Goal: Communication & Community: Answer question/provide support

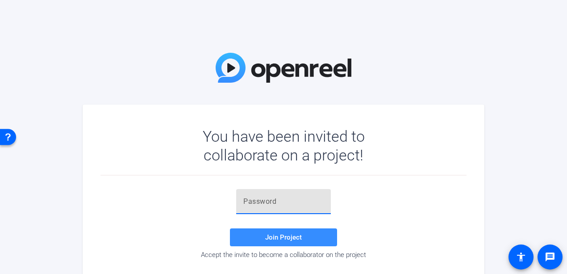
click at [258, 205] on input "text" at bounding box center [283, 201] width 80 height 11
paste input "1Xl6Bh"
type input "1Xl6Bh"
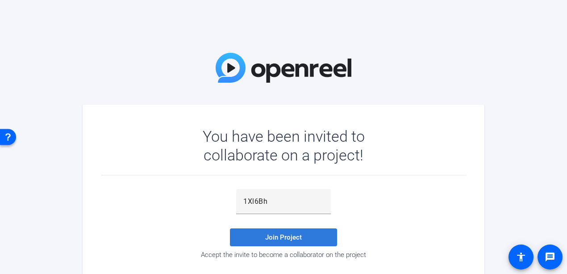
click at [282, 240] on span "Join Project" at bounding box center [283, 237] width 37 height 8
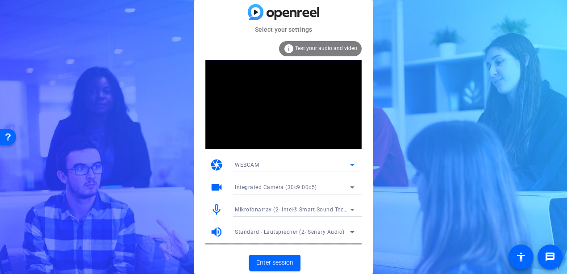
click at [350, 167] on icon at bounding box center [352, 164] width 11 height 11
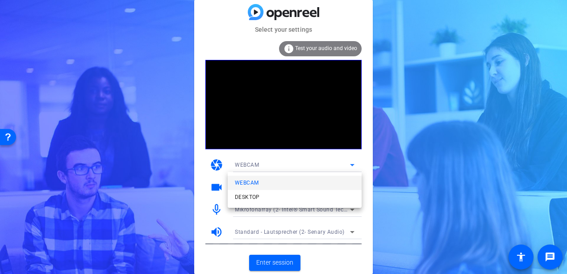
click at [349, 164] on div at bounding box center [283, 137] width 567 height 274
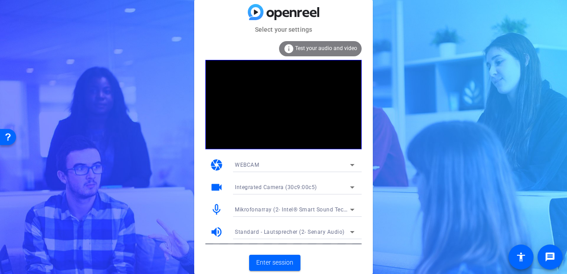
click at [345, 185] on div "Integrated Camera (30c9:00c5)" at bounding box center [292, 186] width 115 height 11
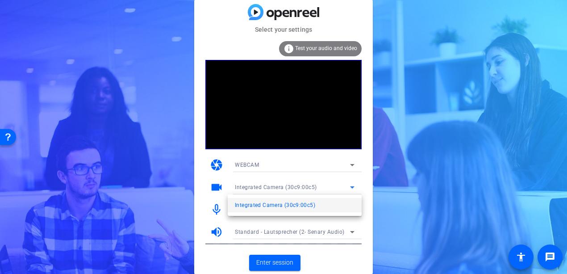
click at [344, 185] on div at bounding box center [283, 137] width 567 height 274
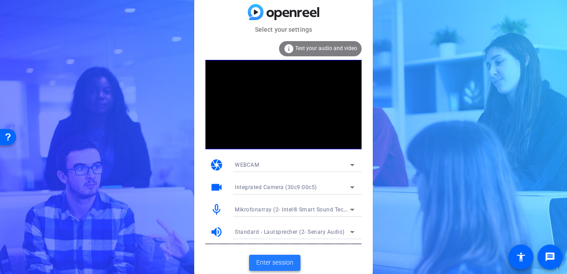
click at [275, 261] on span "Enter session" at bounding box center [274, 262] width 37 height 9
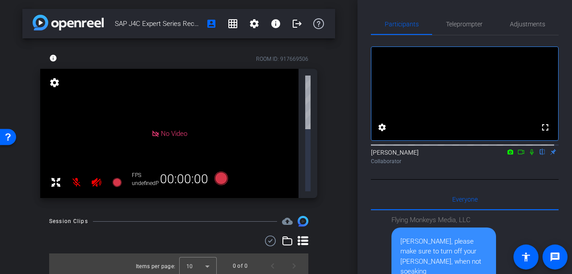
scroll to position [1148, 0]
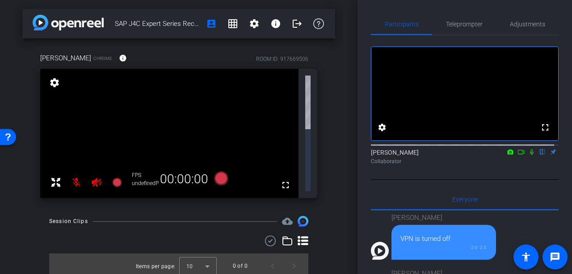
click at [517, 155] on icon at bounding box center [520, 152] width 7 height 6
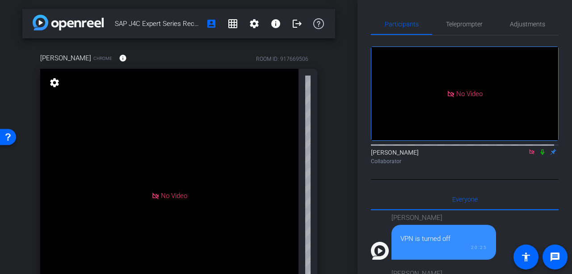
click at [539, 155] on icon at bounding box center [542, 152] width 7 height 6
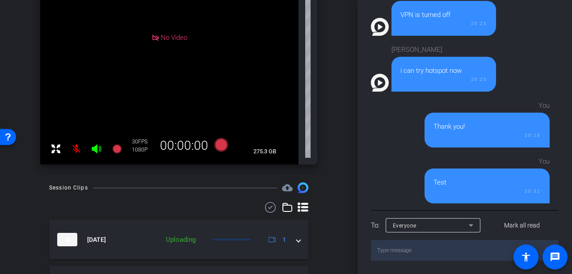
scroll to position [179, 0]
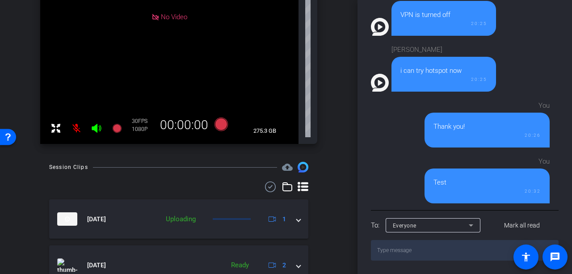
click at [98, 128] on icon at bounding box center [96, 128] width 11 height 11
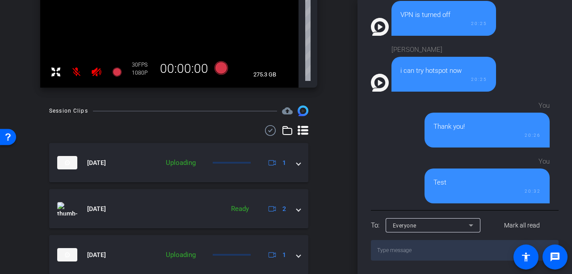
scroll to position [268, 0]
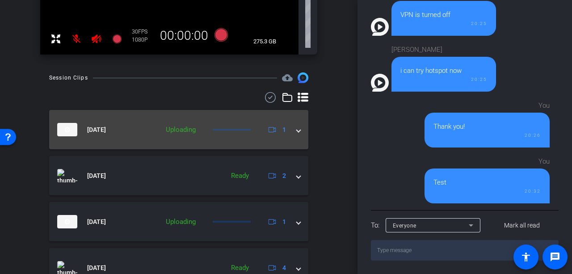
click at [297, 133] on span at bounding box center [299, 129] width 4 height 9
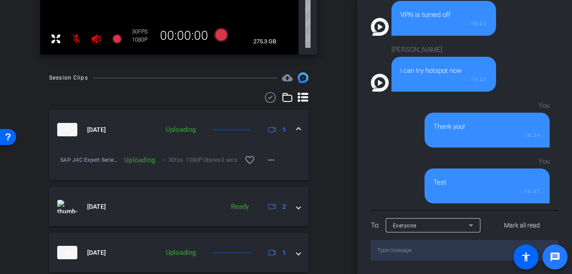
click at [558, 252] on mat-icon "message" at bounding box center [554, 257] width 11 height 11
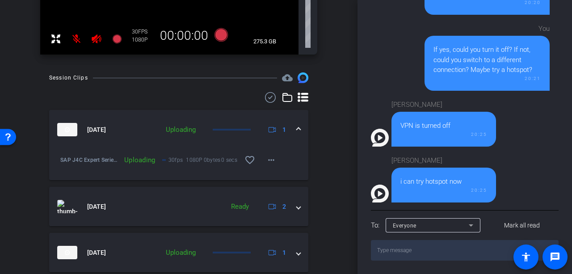
scroll to position [1148, 0]
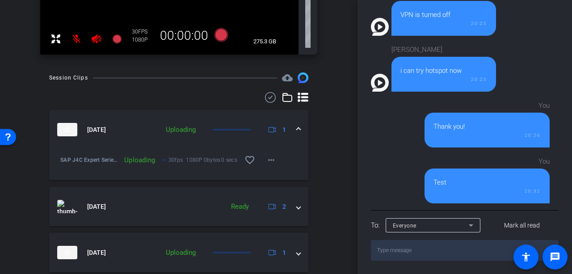
click at [408, 250] on textarea at bounding box center [465, 250] width 188 height 21
click at [409, 249] on textarea at bounding box center [465, 250] width 188 height 21
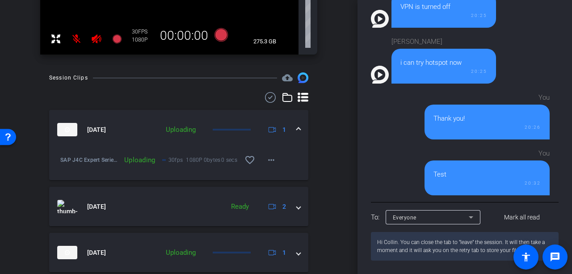
type textarea "Hi Collin. You can close the tab to "leave" the session. It will then take a mo…"
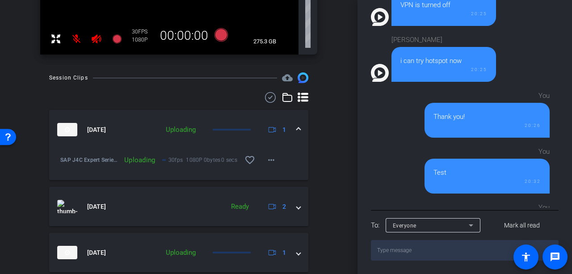
scroll to position [1244, 0]
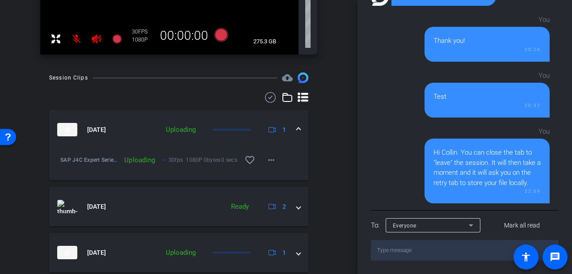
click at [440, 256] on textarea at bounding box center [465, 250] width 188 height 21
type textarea "Important is that the retry tab is still open"
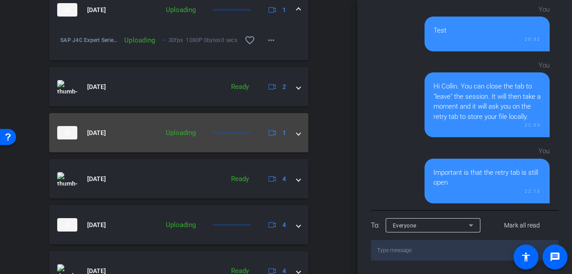
scroll to position [402, 0]
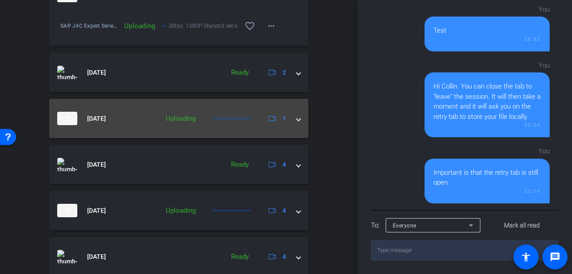
click at [297, 121] on span at bounding box center [299, 118] width 4 height 9
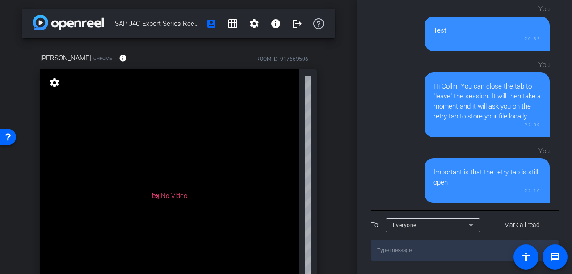
scroll to position [45, 0]
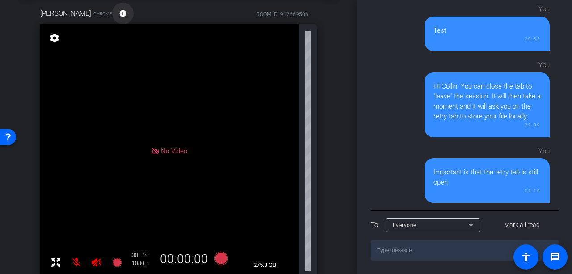
click at [127, 15] on mat-icon "info" at bounding box center [123, 13] width 8 height 8
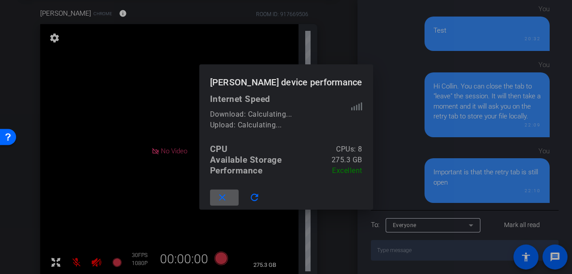
scroll to position [232, 0]
click at [220, 196] on span at bounding box center [224, 197] width 29 height 21
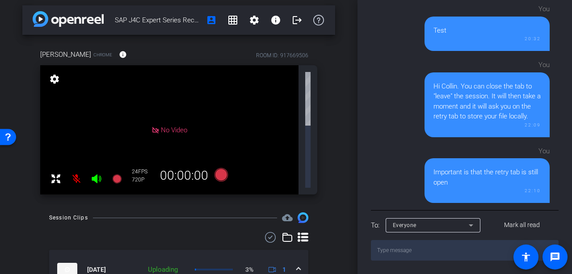
scroll to position [0, 0]
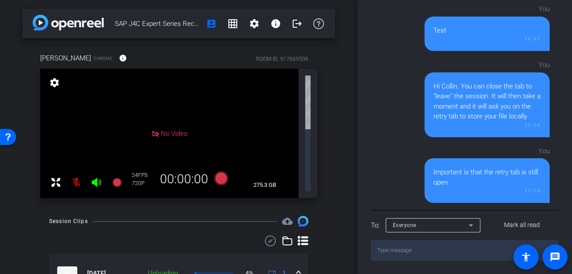
click at [97, 178] on icon at bounding box center [96, 182] width 9 height 9
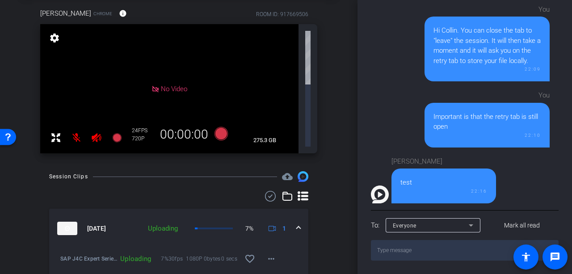
scroll to position [357, 0]
click at [434, 248] on textarea at bounding box center [465, 250] width 188 height 21
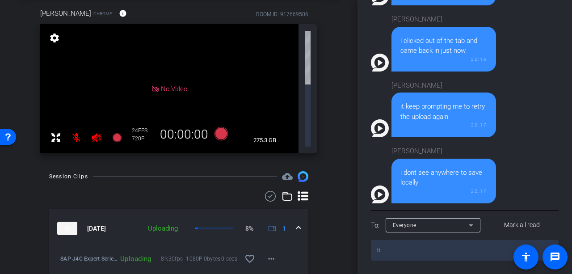
type textarea "I"
type textarea "Did you close the original tab while keeping the retry tab open?"
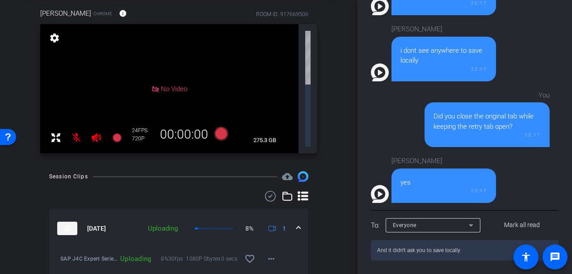
type textarea "And it didn't ask you to save locally?"
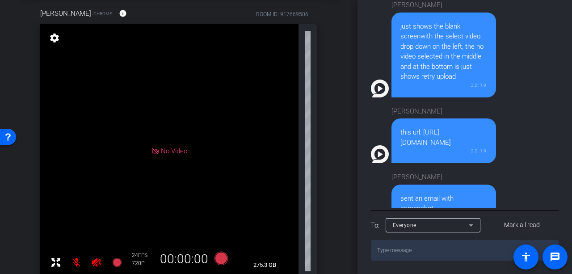
scroll to position [2055, 0]
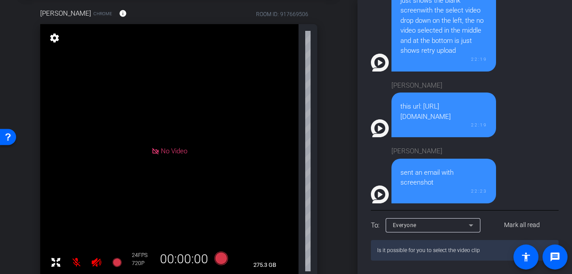
type textarea "Is it possible for you to select the video clip?"
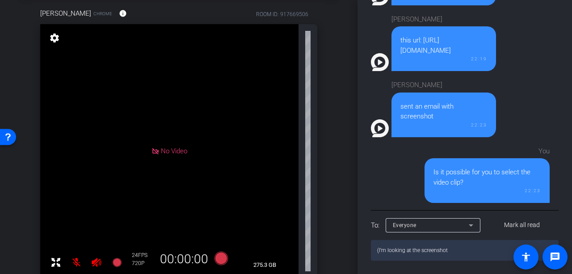
type textarea "(I'm looking at the screenshot)"
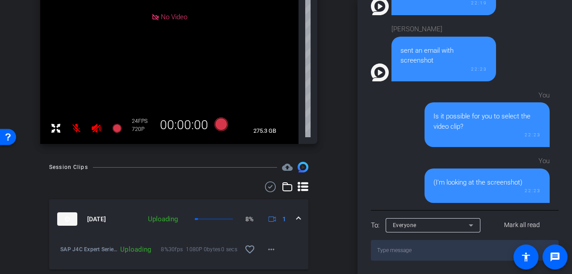
scroll to position [268, 0]
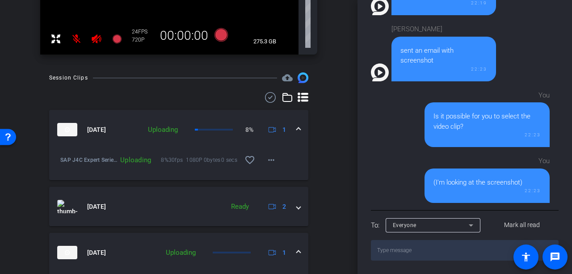
click at [413, 256] on textarea at bounding box center [465, 250] width 188 height 21
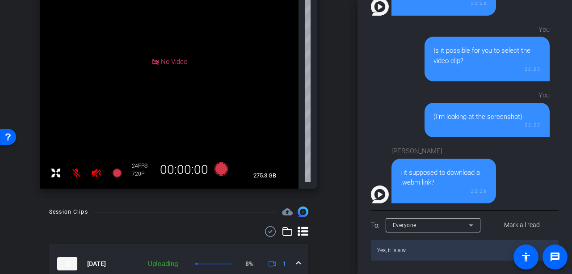
scroll to position [179, 0]
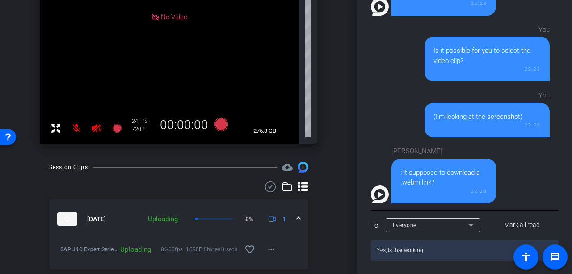
type textarea "Yes, is that working?"
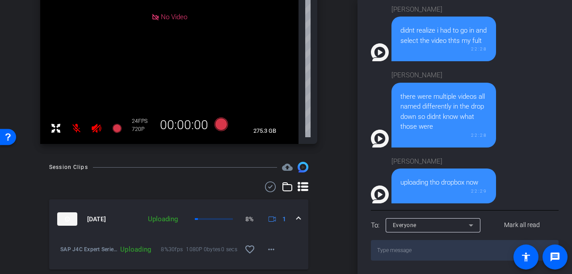
scroll to position [2572, 0]
click at [431, 257] on textarea at bounding box center [465, 250] width 188 height 21
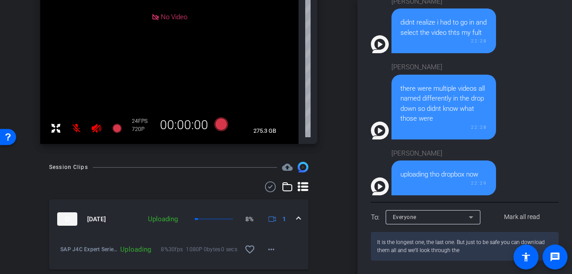
type textarea "It is the longest one, the last one. But just to be safe you can download them …"
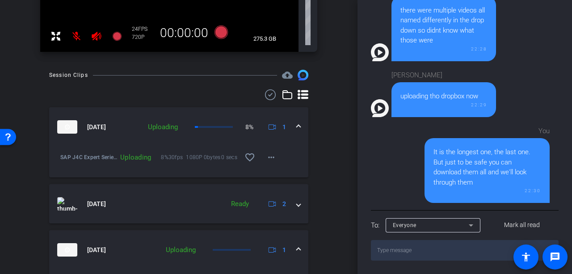
scroll to position [268, 0]
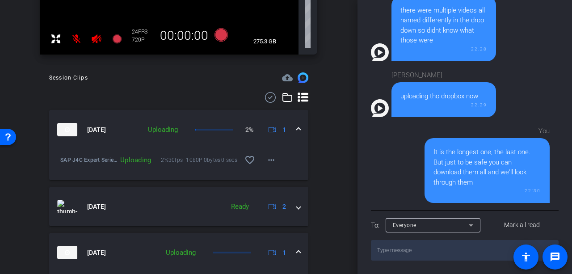
click at [445, 252] on textarea at bounding box center [465, 250] width 188 height 21
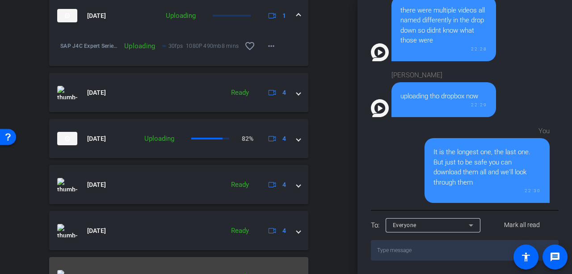
scroll to position [472, 0]
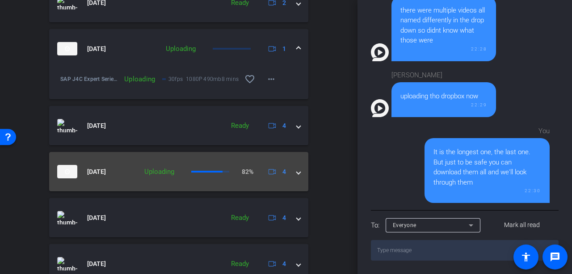
click at [296, 171] on mat-expansion-panel-header "[DATE] Uploading 82% 4" at bounding box center [178, 171] width 259 height 39
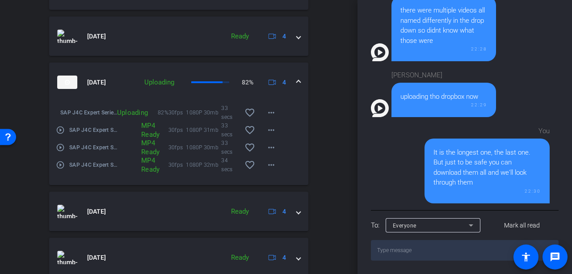
scroll to position [367, 0]
click at [395, 255] on textarea at bounding box center [465, 250] width 188 height 21
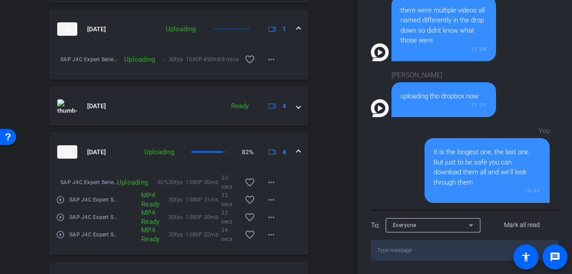
scroll to position [2774, 0]
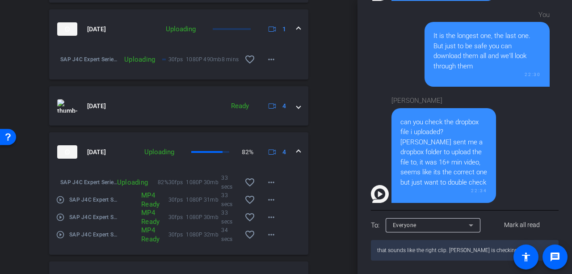
type textarea "that sounds like the right clip. [PERSON_NAME] is checking it"
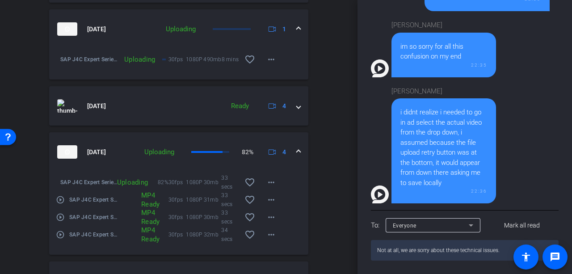
scroll to position [357, 0]
drag, startPoint x: 398, startPoint y: 251, endPoint x: 375, endPoint y: 252, distance: 22.8
click at [375, 252] on textarea "Not at all, we are sorry about these technical issues." at bounding box center [465, 250] width 188 height 21
click at [424, 250] on textarea "It's all good, we are sorry about these technical issues." at bounding box center [465, 250] width 188 height 21
type textarea "It's all good, we are really sorry about these technical issues."
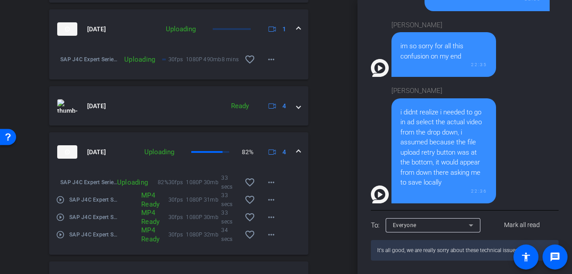
click at [488, 256] on textarea "It's all good, we are really sorry about these technical issues." at bounding box center [465, 250] width 188 height 21
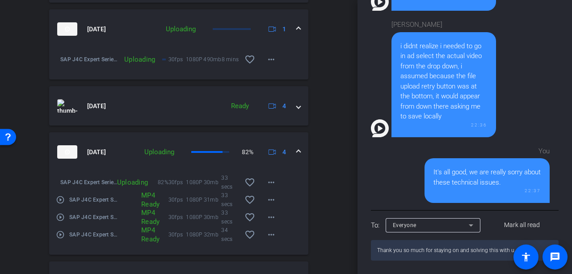
type textarea "Thank you so much for staying on and solving this with us"
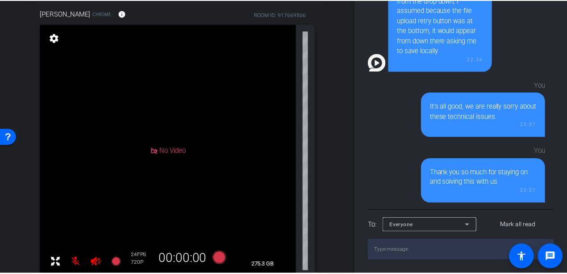
scroll to position [0, 0]
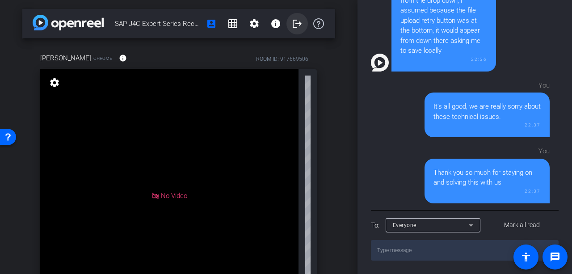
click at [292, 24] on mat-icon "logout" at bounding box center [297, 23] width 11 height 11
